Goal: Transaction & Acquisition: Purchase product/service

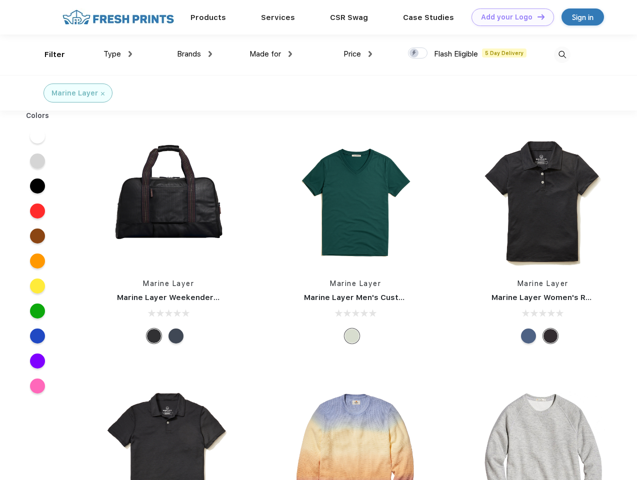
scroll to position [1, 0]
click at [509, 17] on link "Add your Logo Design Tool" at bounding box center [513, 18] width 83 height 18
click at [0, 0] on div "Design Tool" at bounding box center [0, 0] width 0 height 0
click at [537, 17] on link "Add your Logo Design Tool" at bounding box center [513, 18] width 83 height 18
click at [48, 55] on div "Filter" at bounding box center [55, 55] width 21 height 12
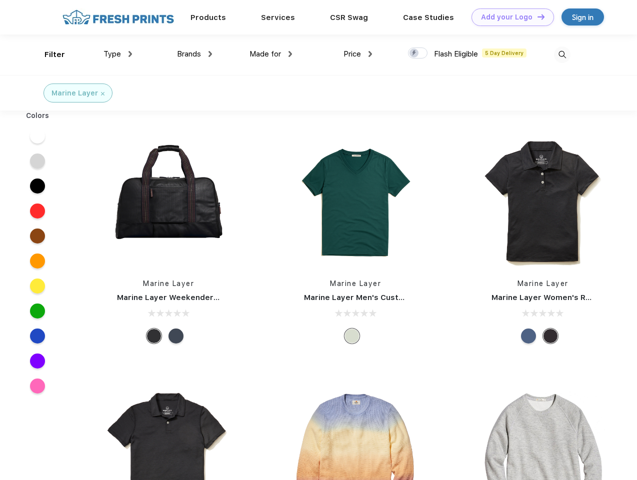
click at [118, 54] on span "Type" at bounding box center [113, 54] width 18 height 9
click at [195, 54] on span "Brands" at bounding box center [189, 54] width 24 height 9
click at [271, 54] on span "Made for" at bounding box center [266, 54] width 32 height 9
click at [358, 54] on span "Price" at bounding box center [353, 54] width 18 height 9
click at [418, 54] on div at bounding box center [418, 53] width 20 height 11
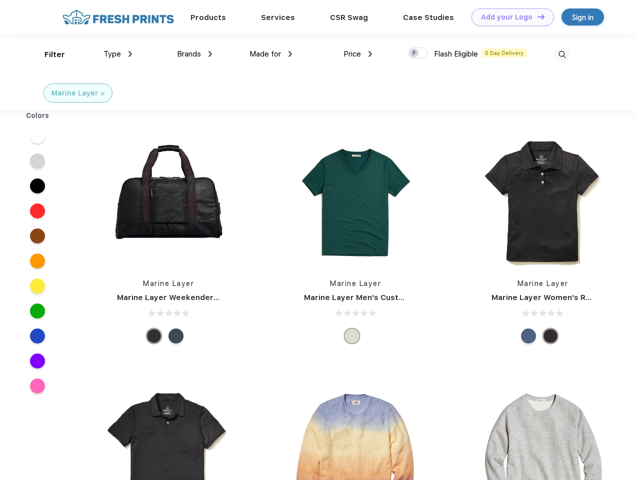
click at [415, 54] on input "checkbox" at bounding box center [411, 50] width 7 height 7
click at [562, 55] on img at bounding box center [562, 55] width 17 height 17
